Goal: Navigation & Orientation: Find specific page/section

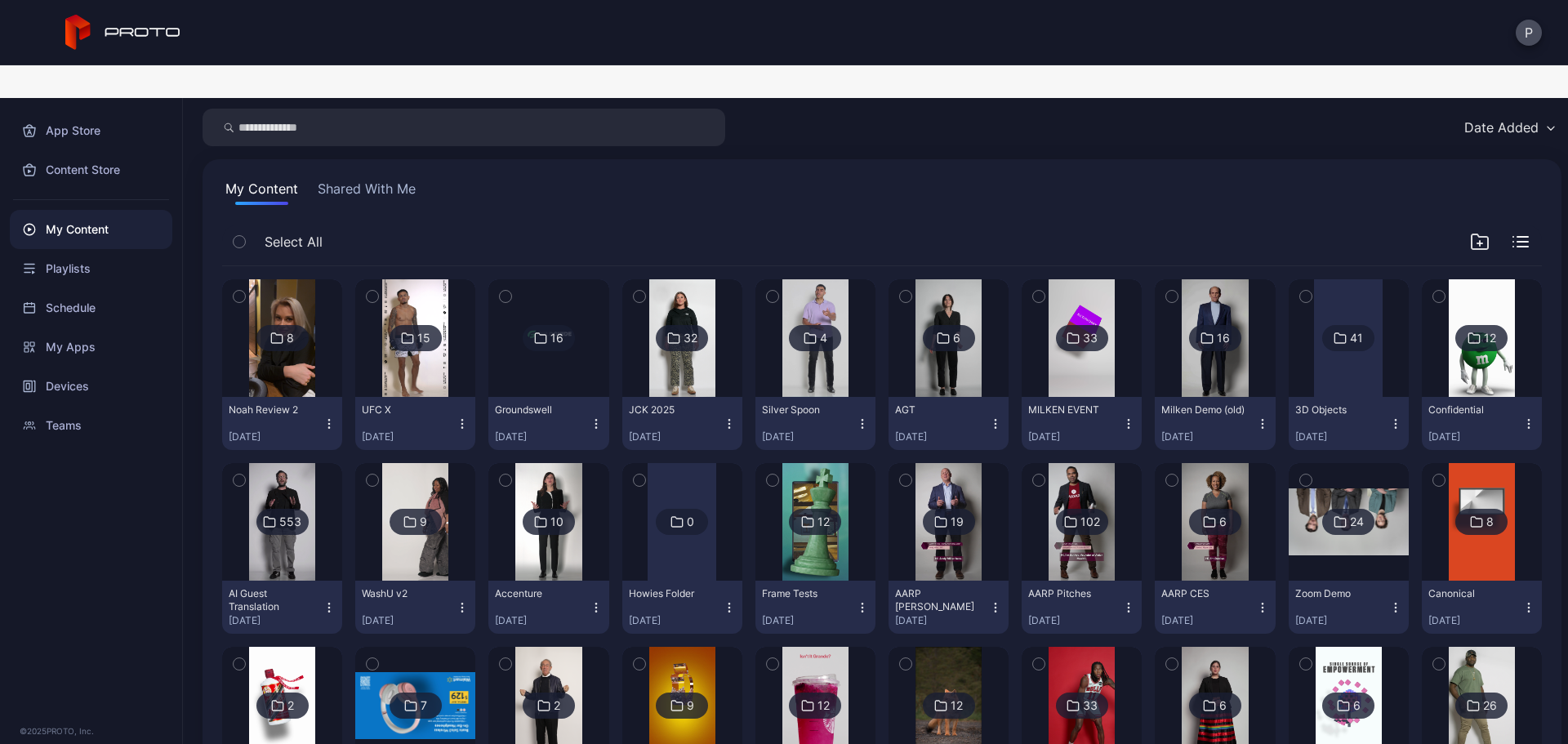
scroll to position [45, 0]
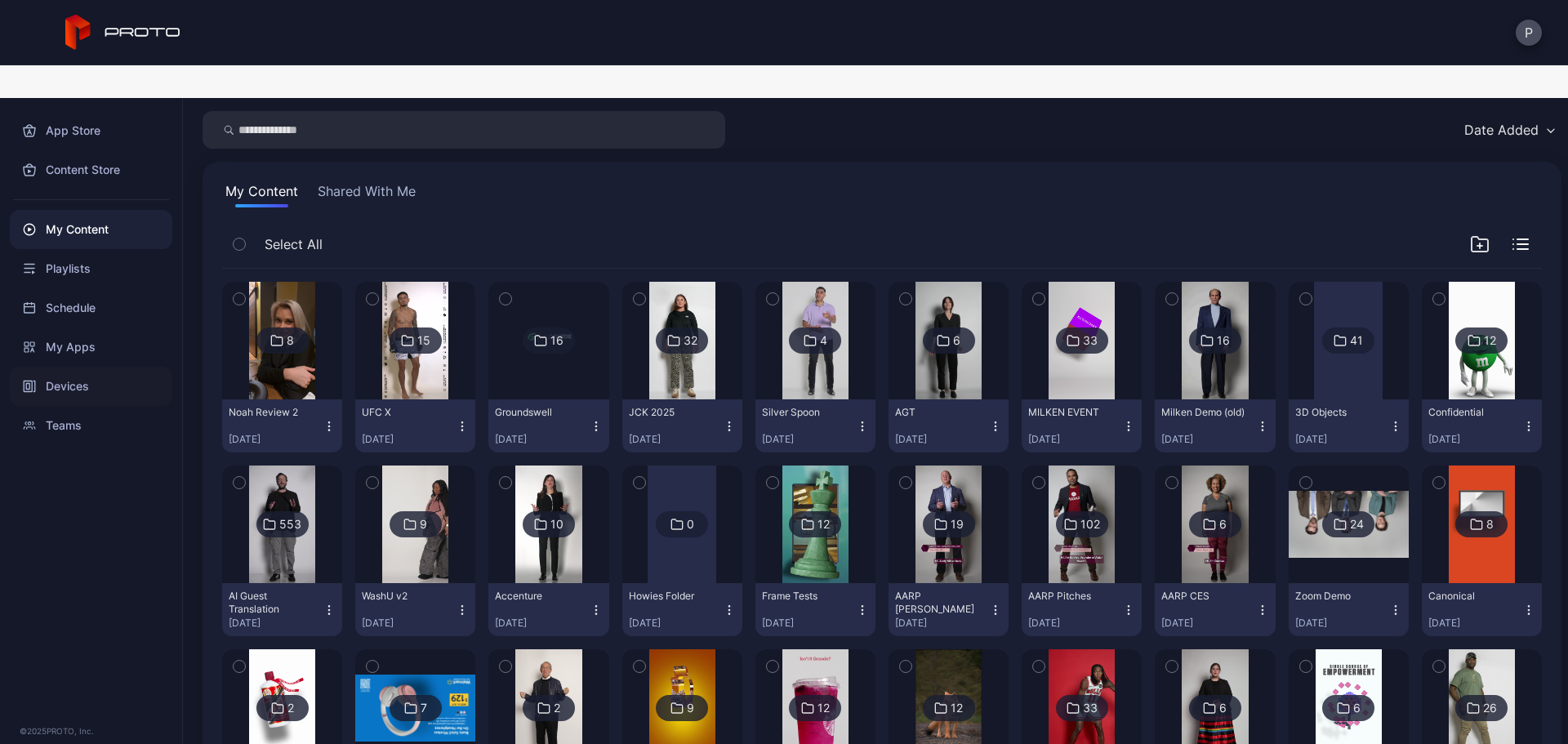
click at [122, 366] on div "Devices" at bounding box center [90, 386] width 162 height 39
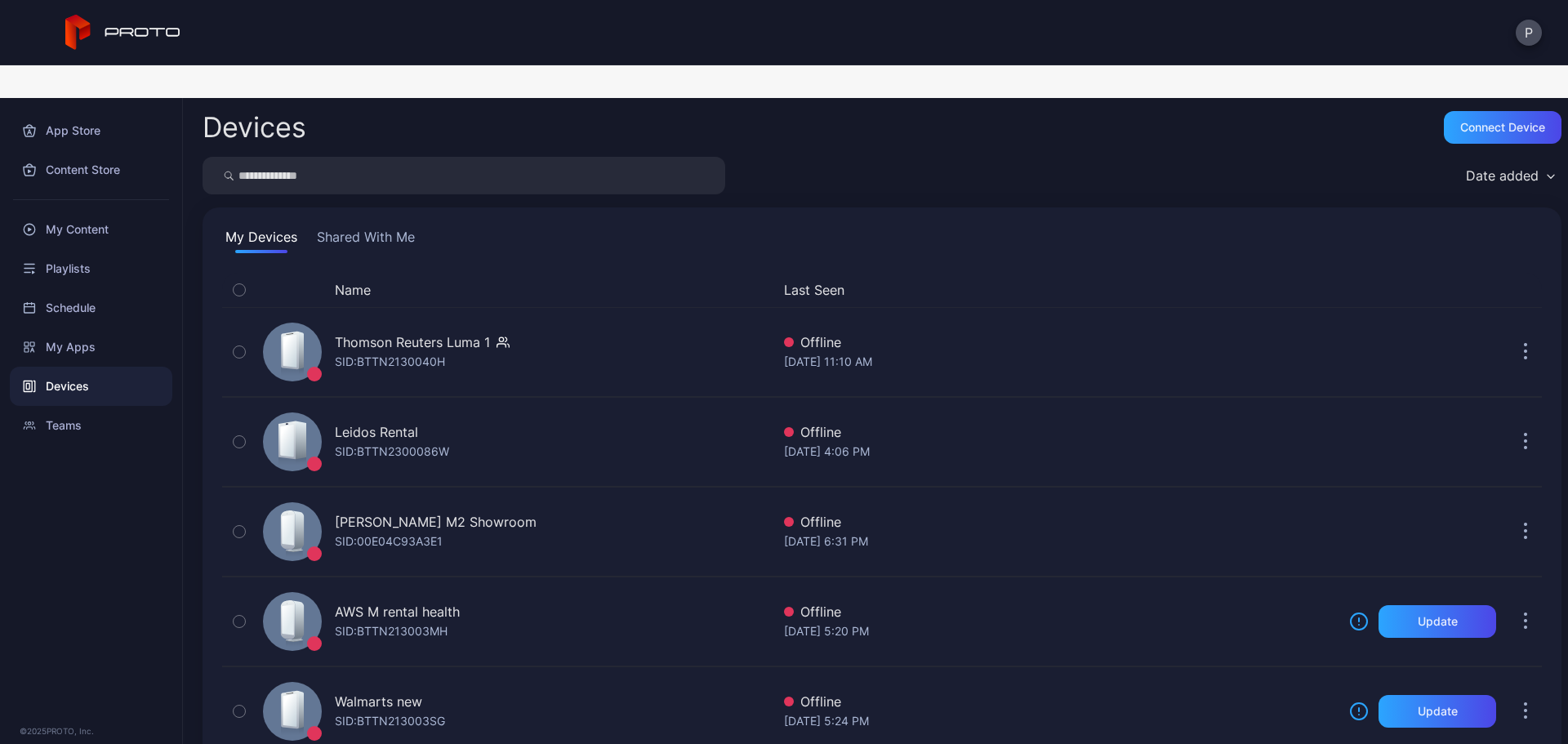
click at [382, 227] on button "Shared With Me" at bounding box center [366, 240] width 105 height 26
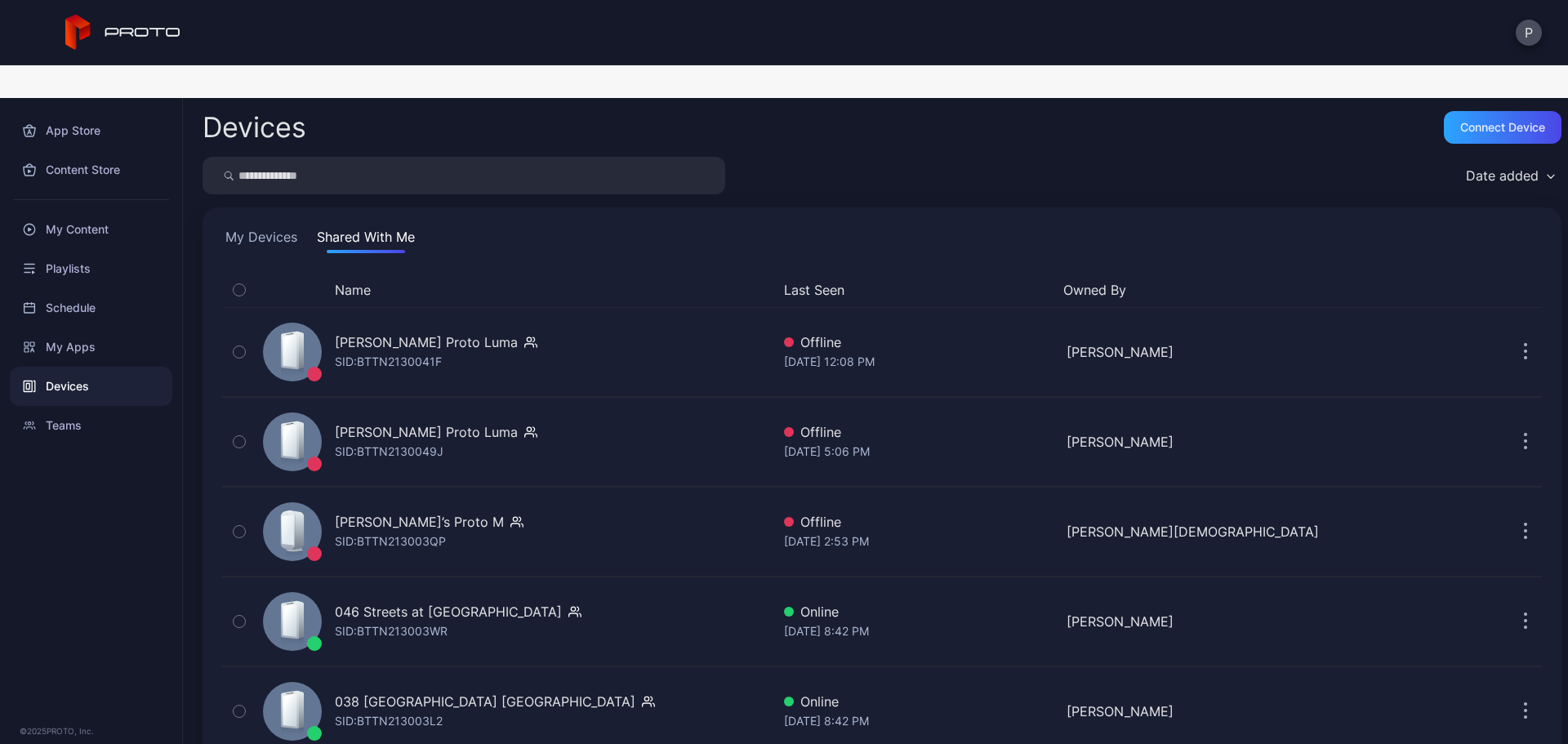
click at [255, 227] on button "My Devices" at bounding box center [261, 240] width 78 height 26
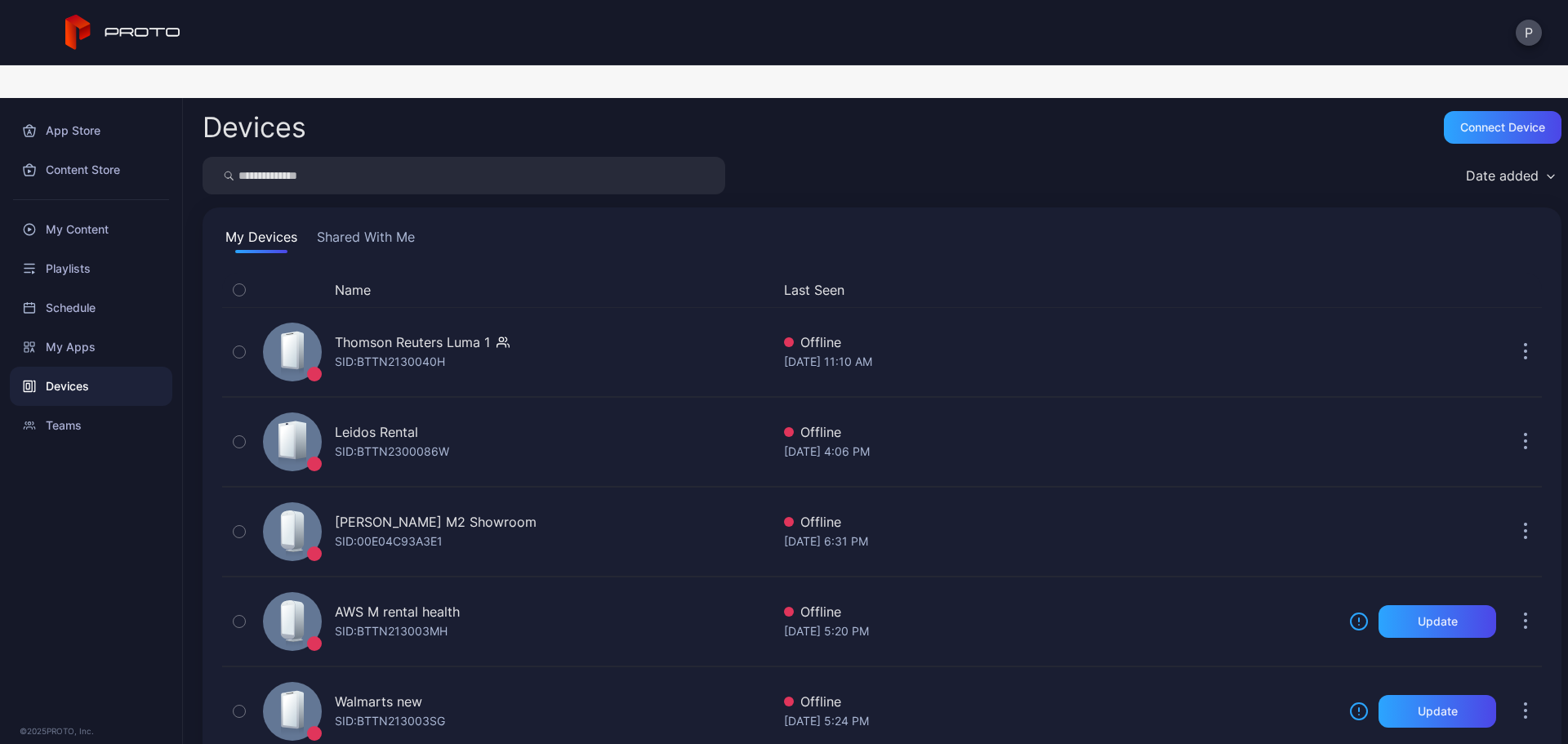
click at [341, 227] on button "Shared With Me" at bounding box center [366, 240] width 105 height 26
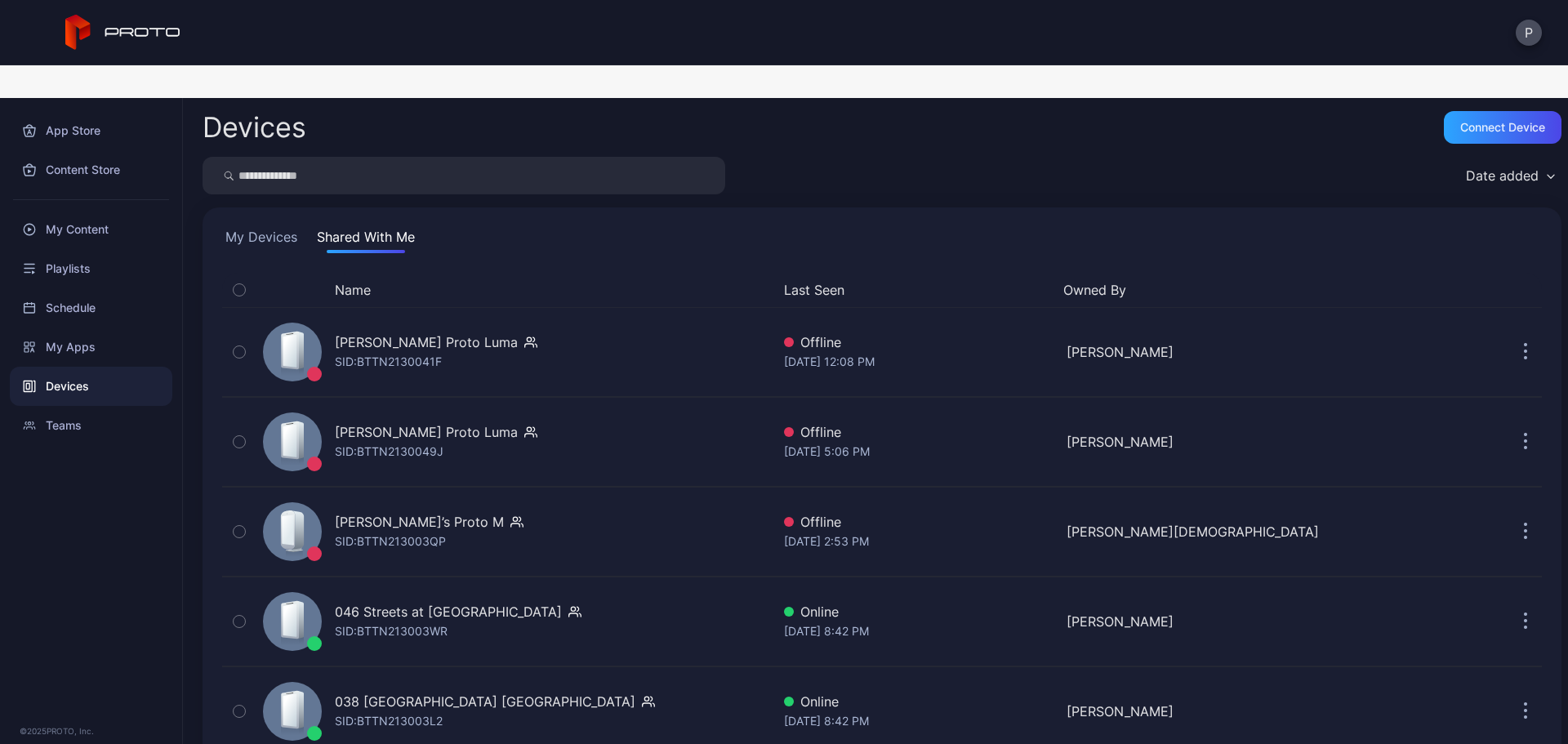
click at [802, 280] on button "Last Seen" at bounding box center [917, 289] width 266 height 20
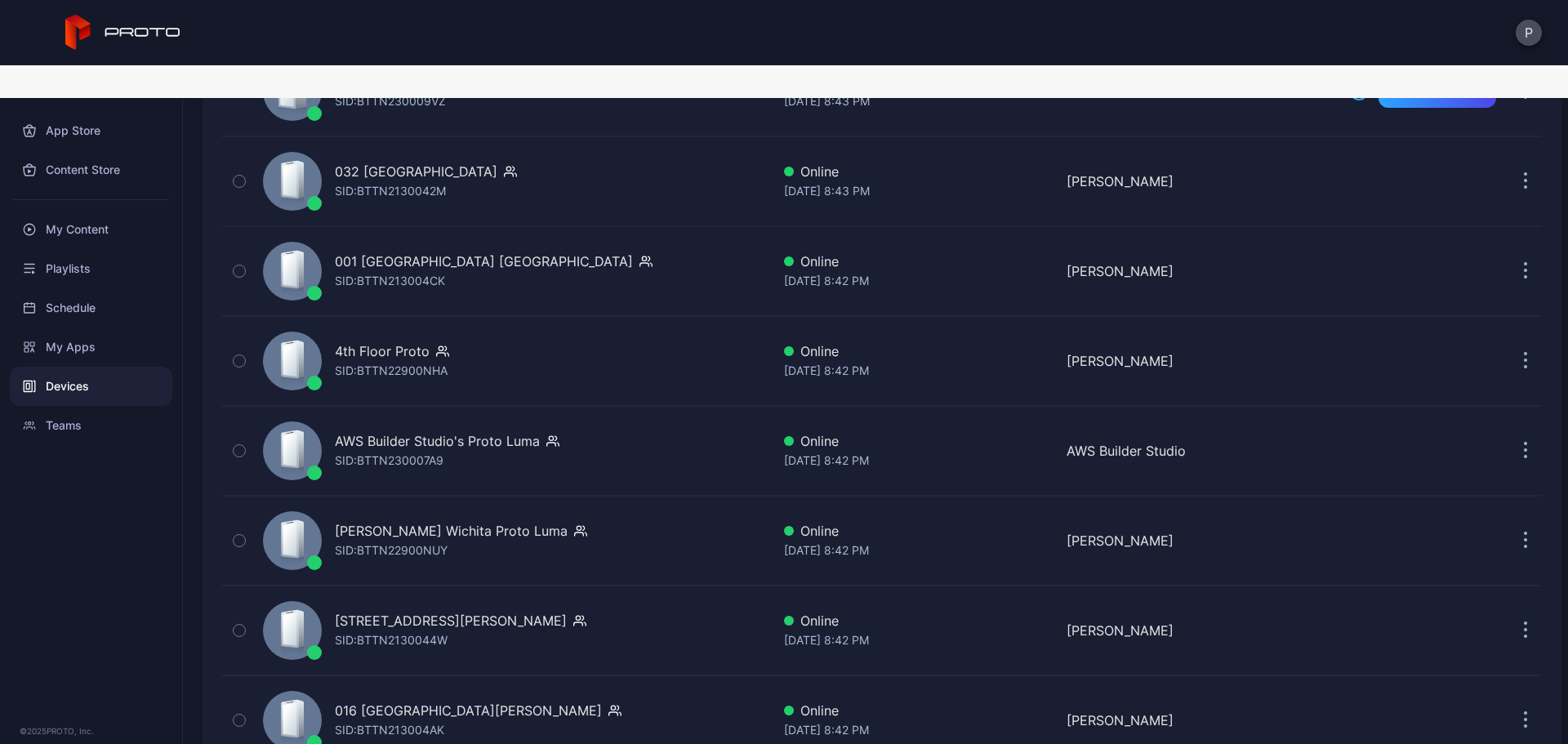
scroll to position [980, 0]
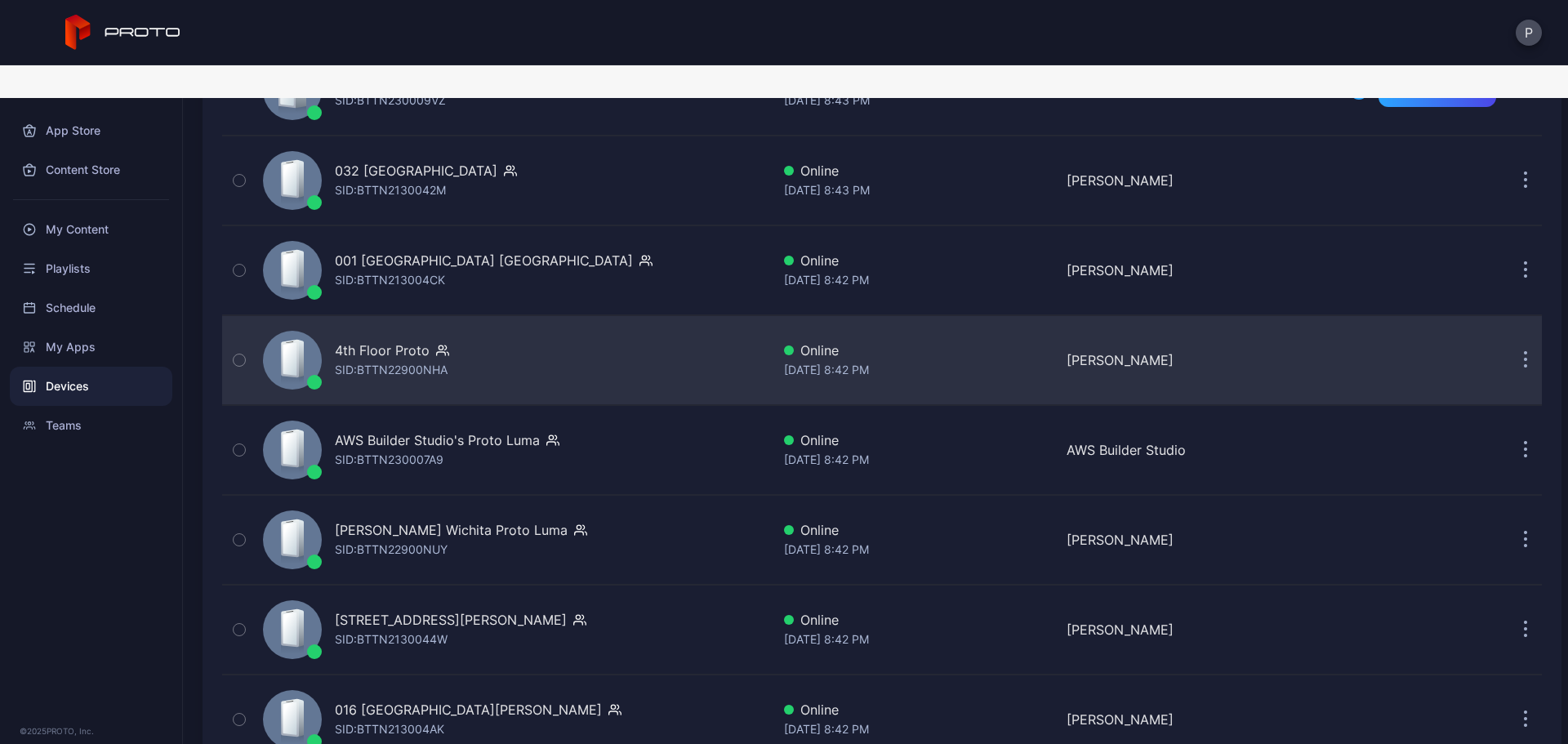
click at [657, 335] on div "4th Floor Proto SID: BTTN22900NHA" at bounding box center [514, 360] width 515 height 82
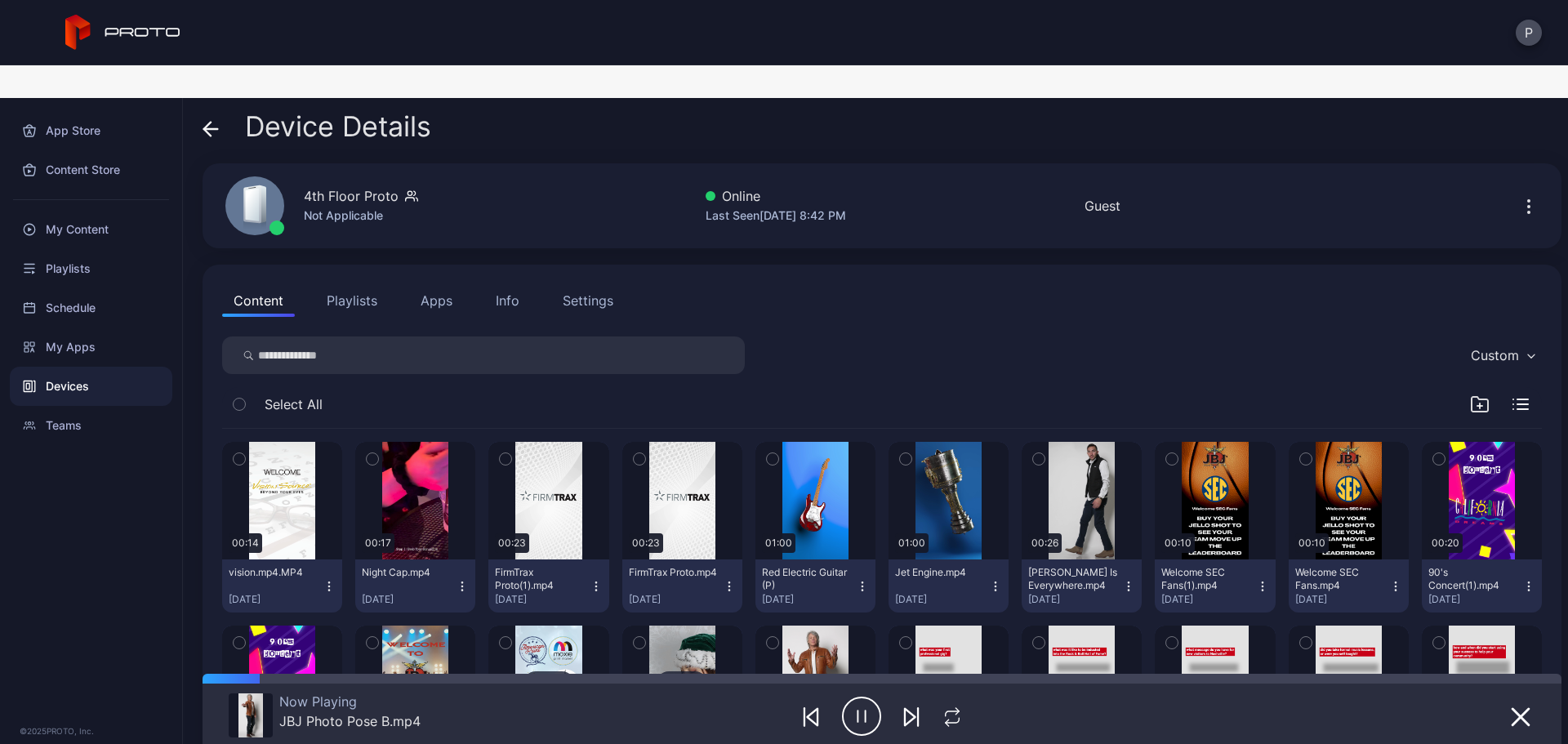
click at [230, 111] on div "Device Details" at bounding box center [317, 130] width 228 height 39
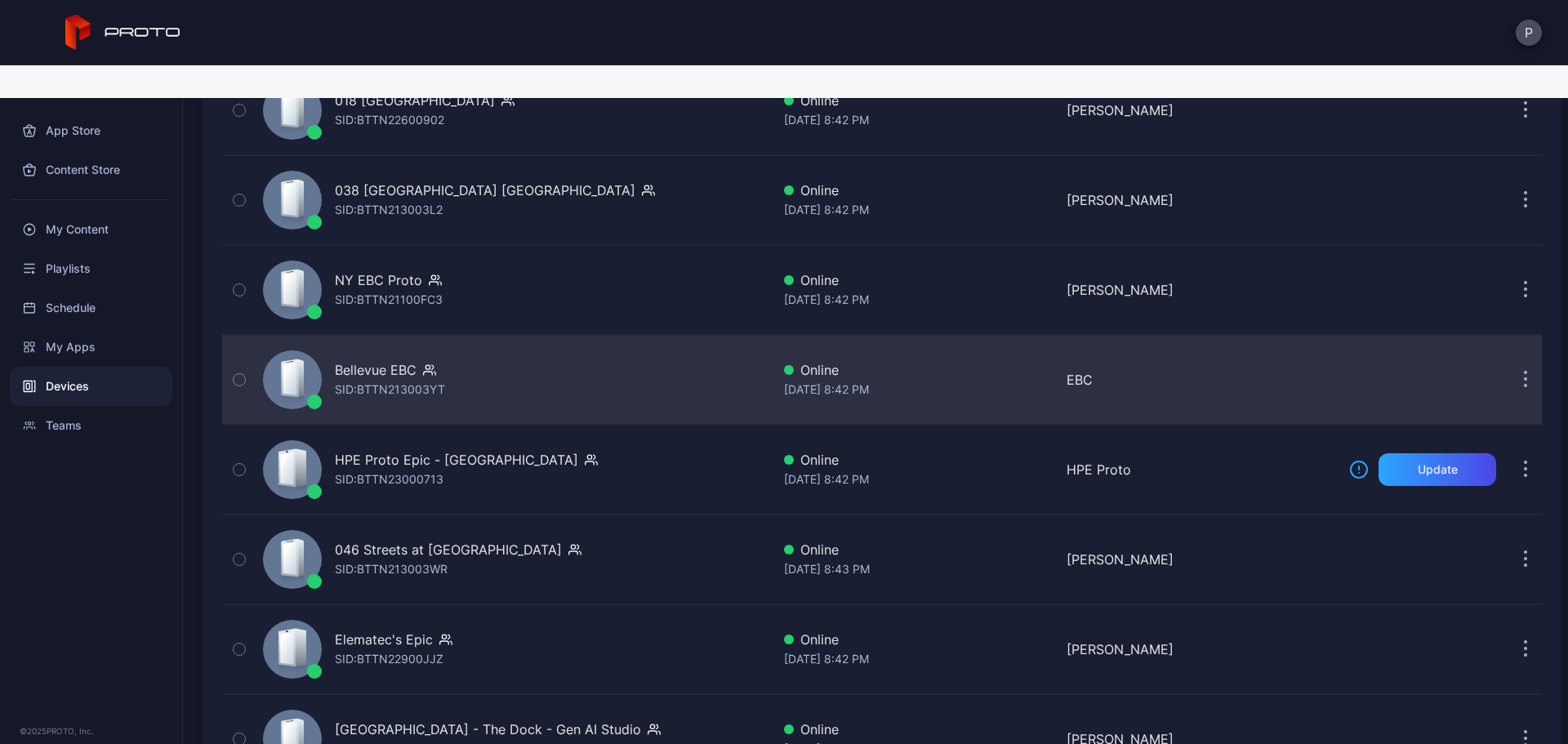
scroll to position [1960, 0]
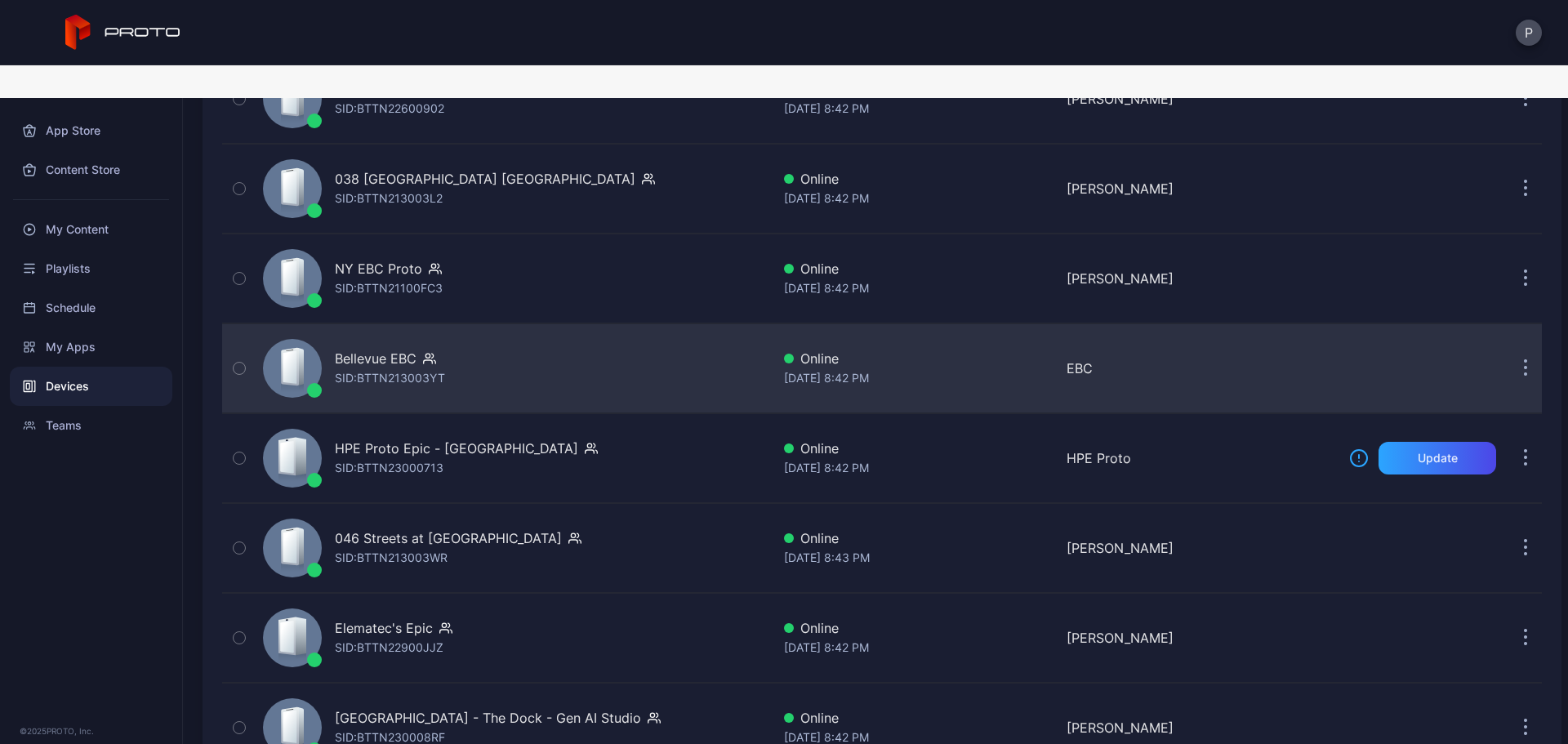
click at [701, 354] on div "Bellevue EBC SID: BTTN213003YT" at bounding box center [514, 368] width 515 height 82
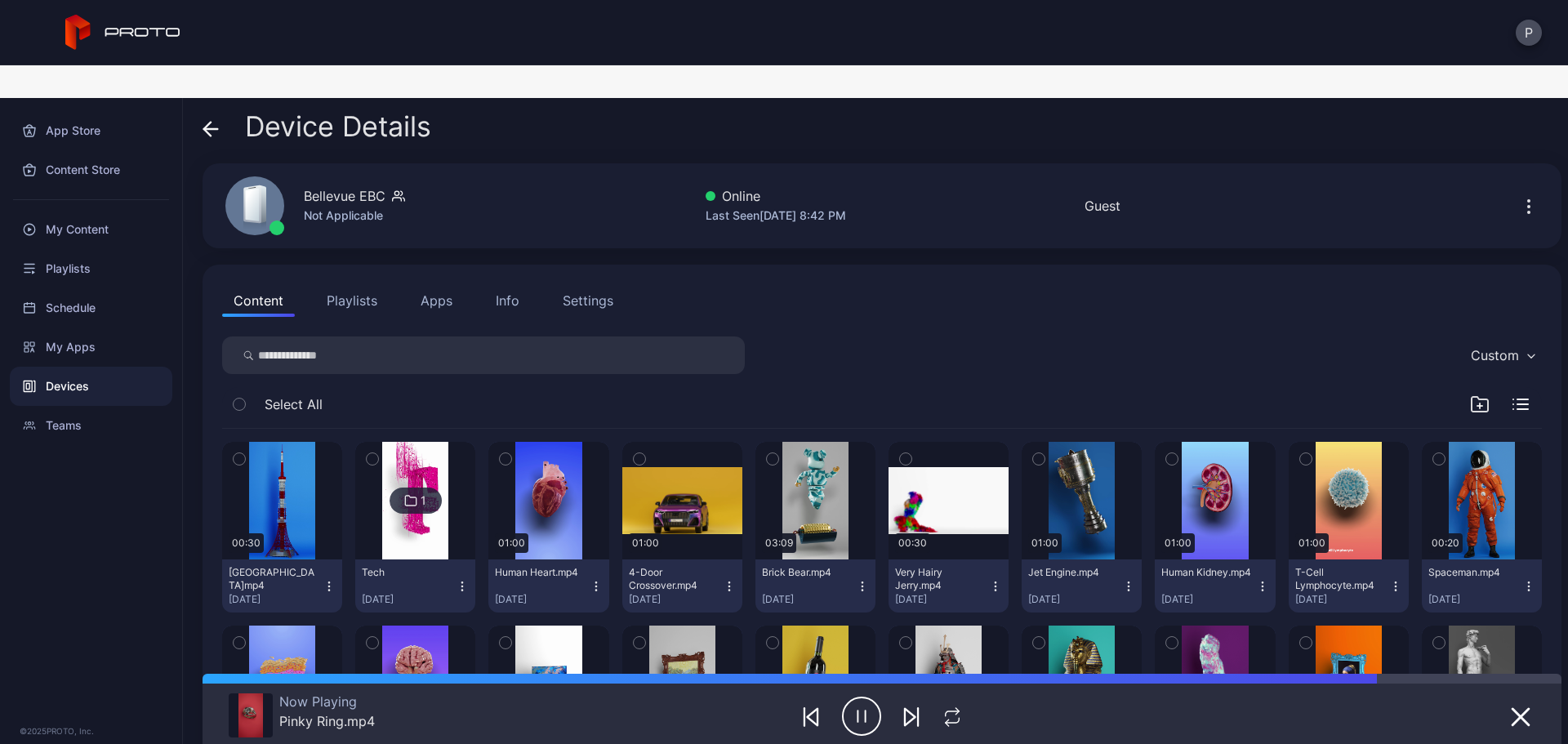
click at [902, 707] on icon "button" at bounding box center [911, 717] width 20 height 20
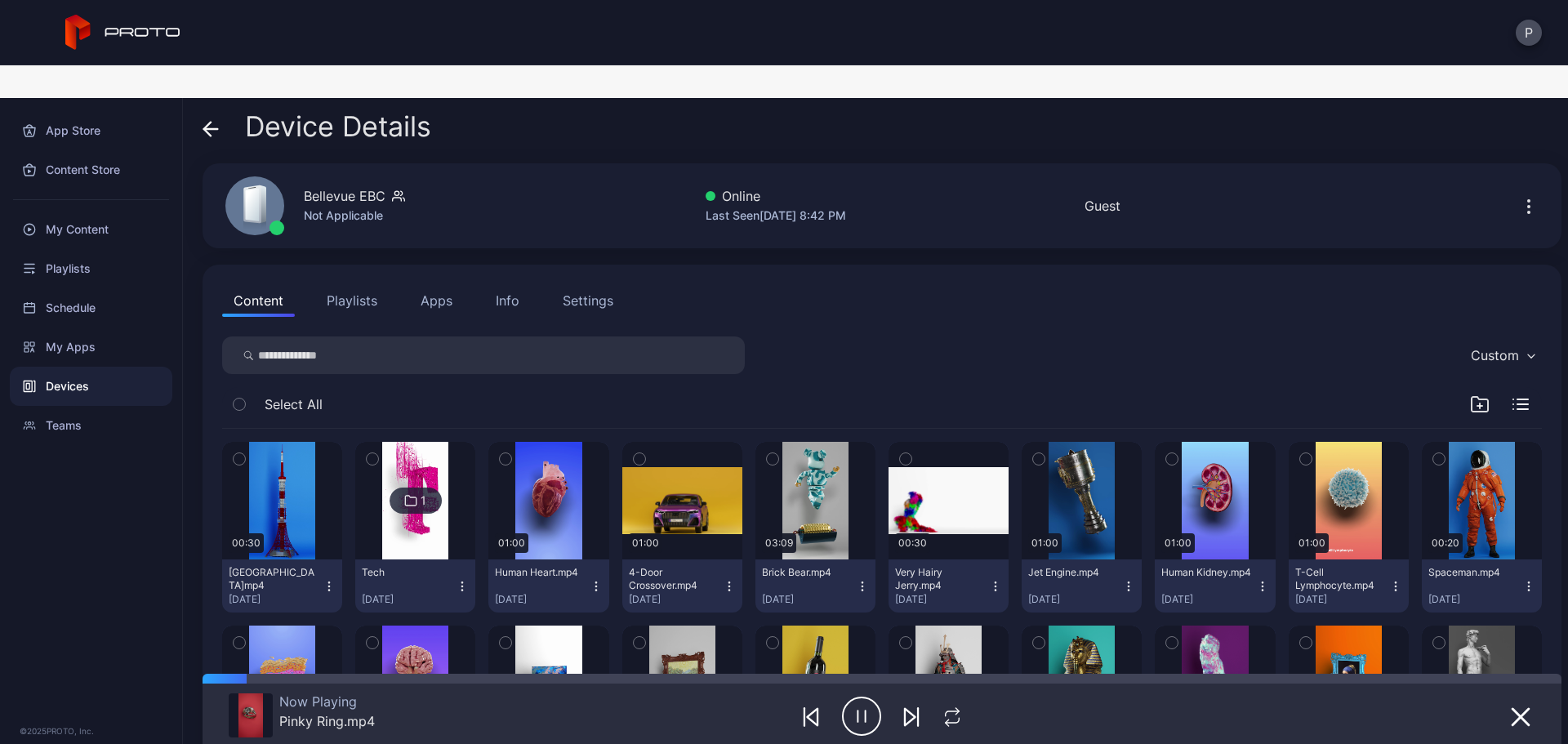
click at [191, 98] on div "Device Details Bellevue EBC Not Applicable Online Last Seen [DATE] 8:42 PM Gues…" at bounding box center [875, 437] width 1385 height 679
click at [161, 210] on div "My Content" at bounding box center [90, 230] width 162 height 39
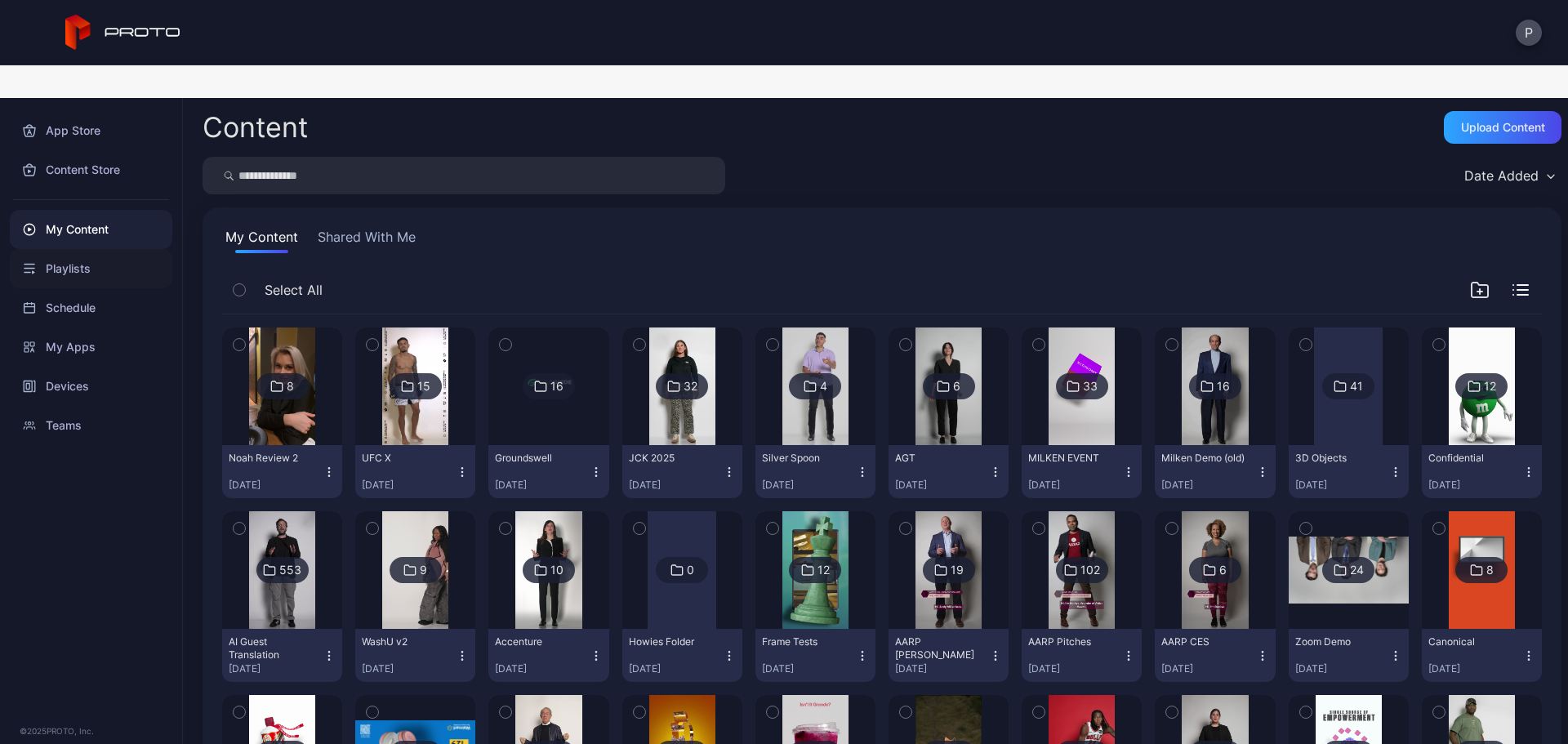
click at [132, 249] on div "Playlists" at bounding box center [90, 269] width 162 height 39
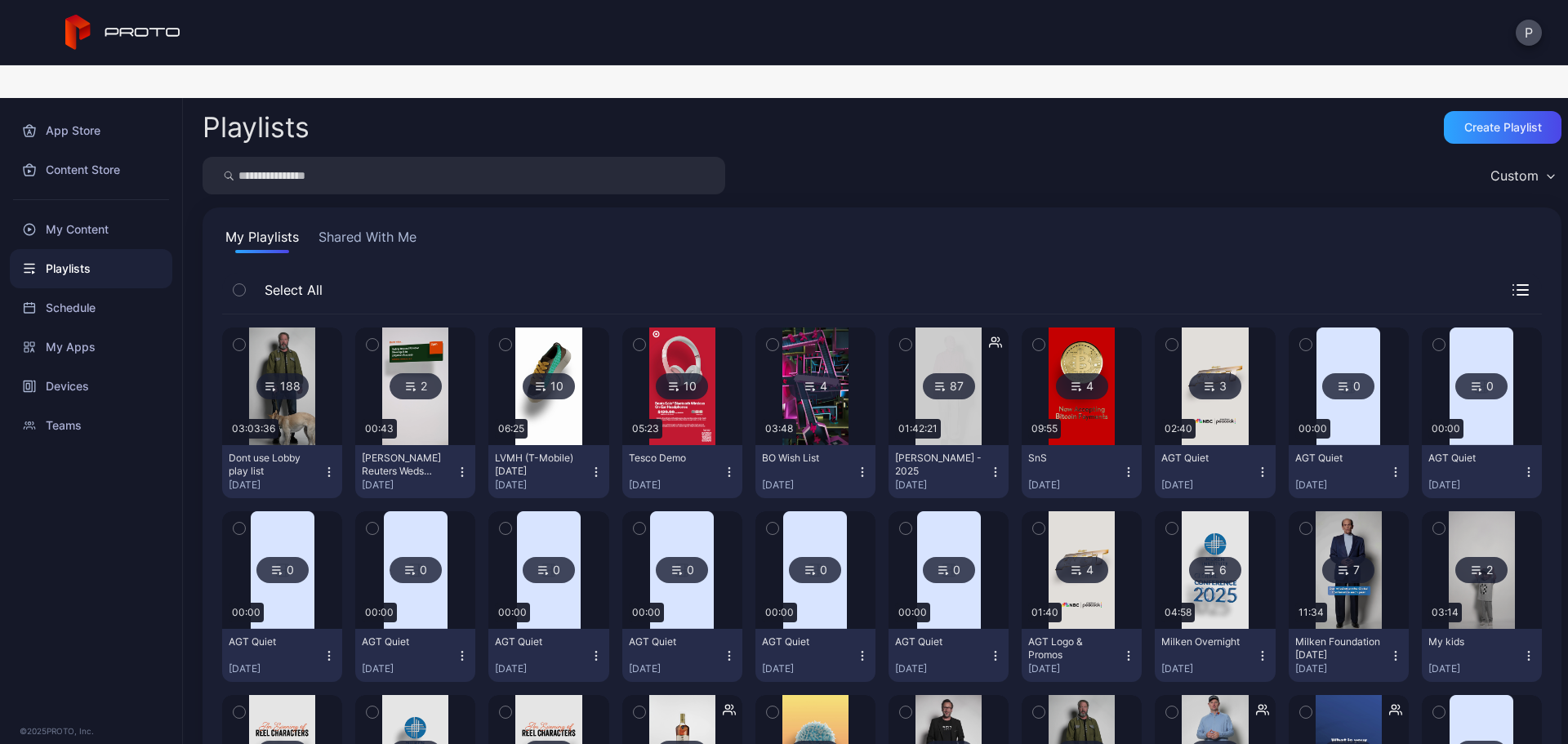
click at [300, 328] on img at bounding box center [282, 386] width 66 height 118
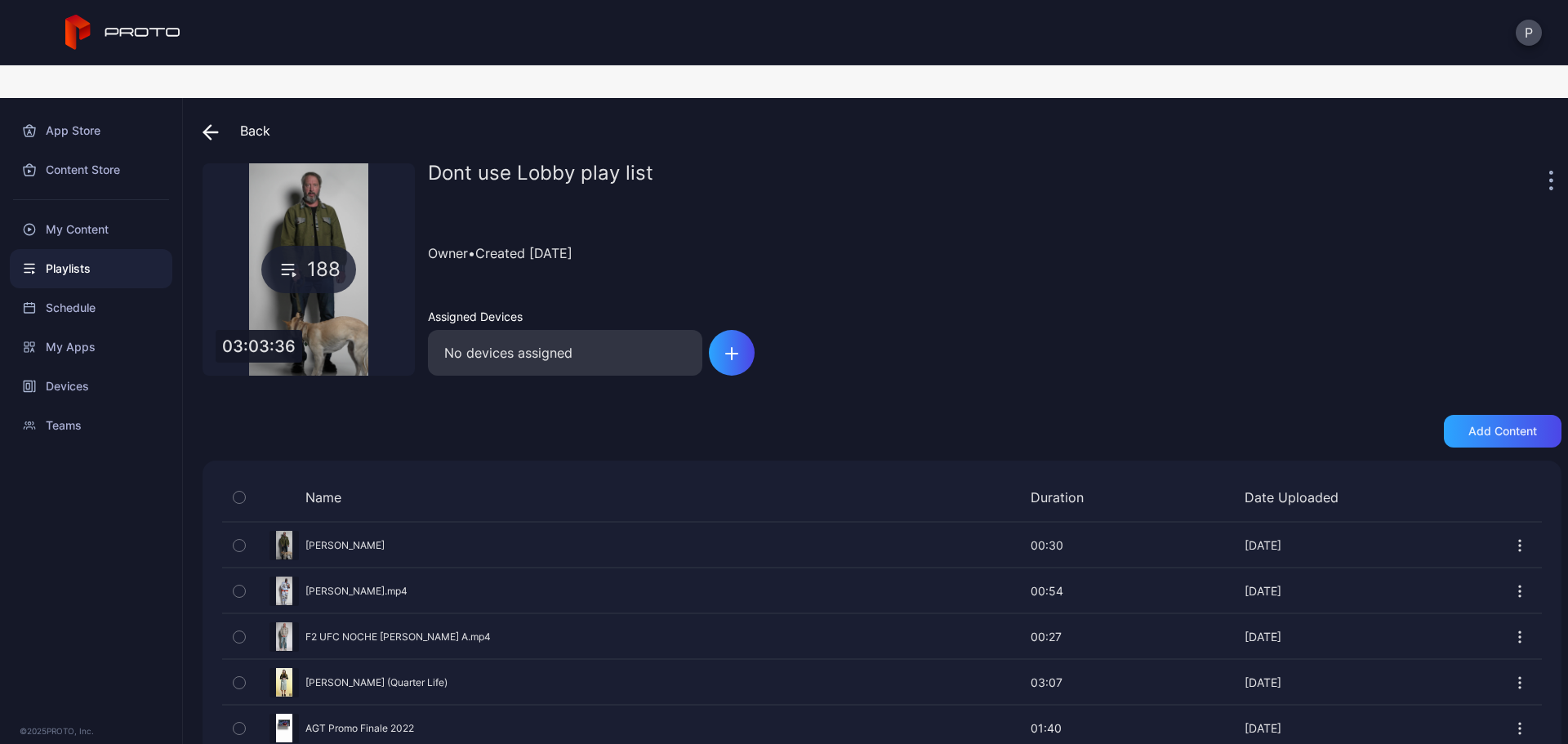
click at [210, 116] on span at bounding box center [215, 130] width 25 height 29
